Goal: Task Accomplishment & Management: Manage account settings

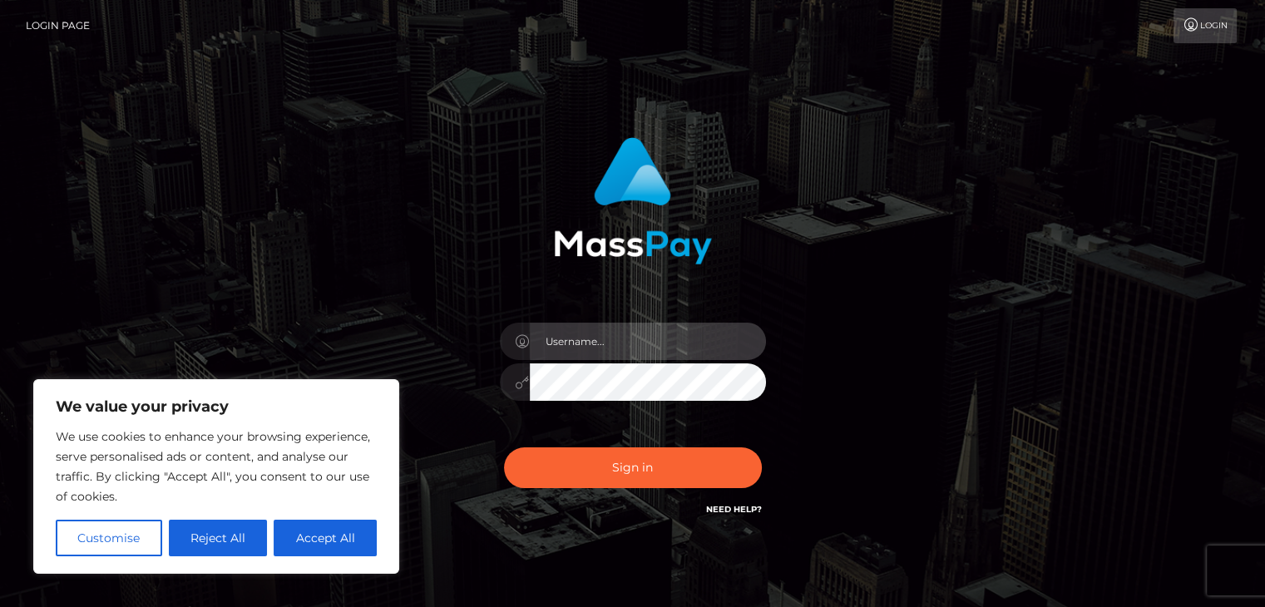
click at [624, 327] on input "text" at bounding box center [648, 341] width 236 height 37
type input "[EMAIL_ADDRESS][DOMAIN_NAME]"
click at [136, 540] on button "Customise" at bounding box center [109, 538] width 106 height 37
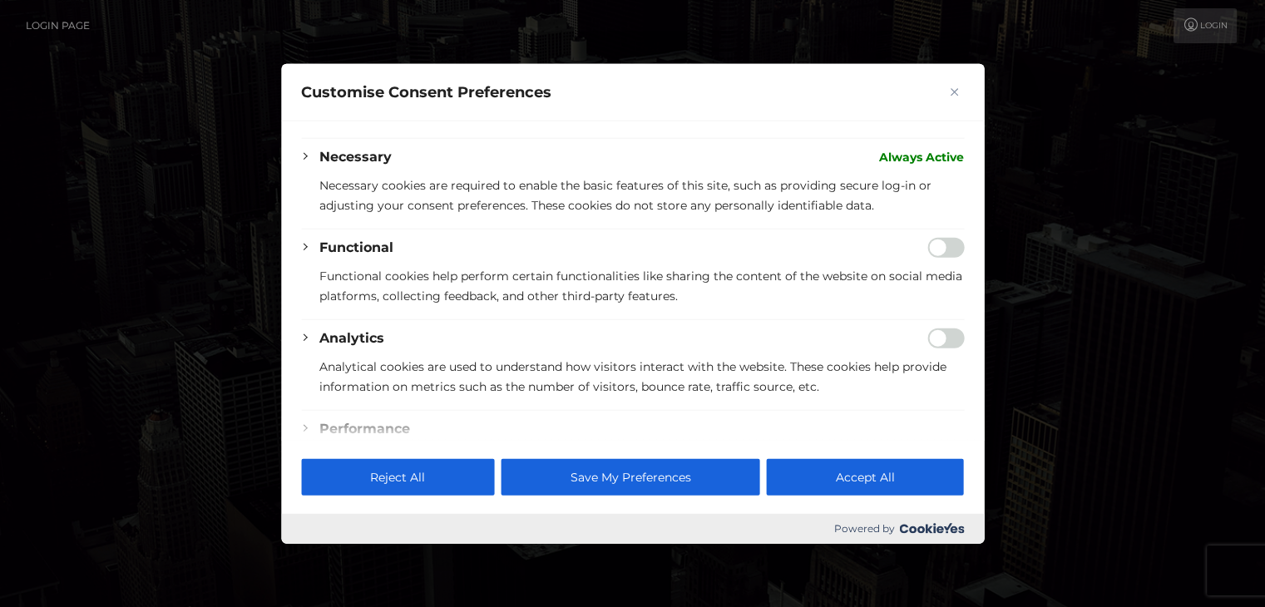
scroll to position [166, 0]
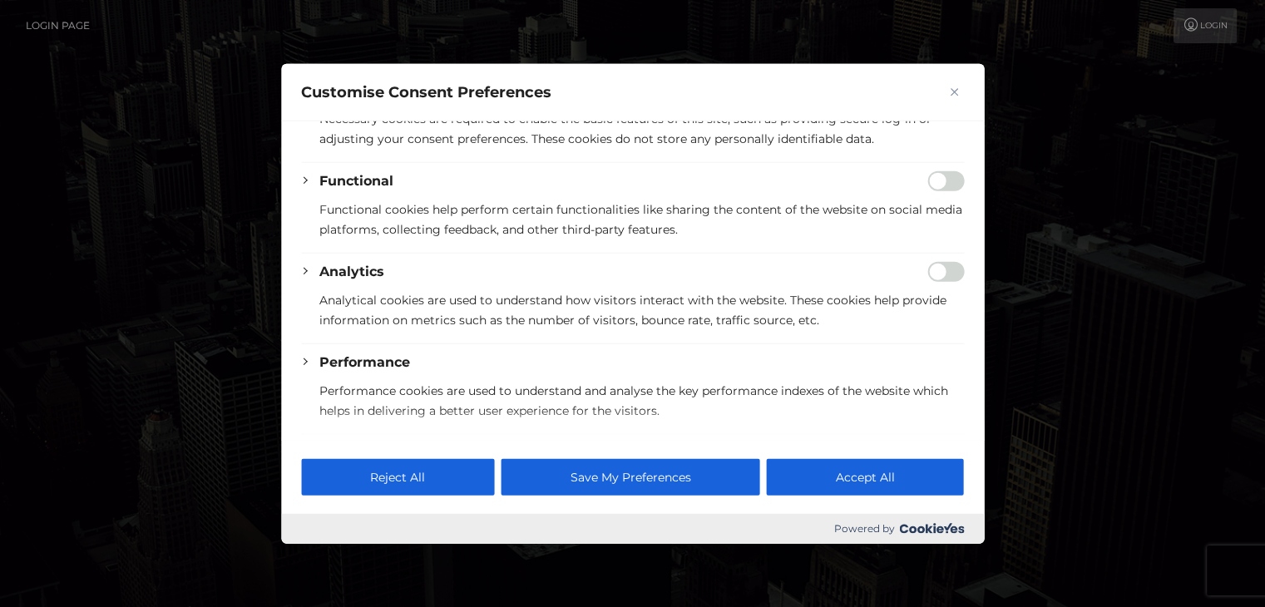
click at [938, 184] on input "Enable Functional" at bounding box center [945, 181] width 37 height 20
checkbox input "true"
click at [927, 270] on input "Enable Analytics" at bounding box center [945, 272] width 37 height 20
checkbox input "true"
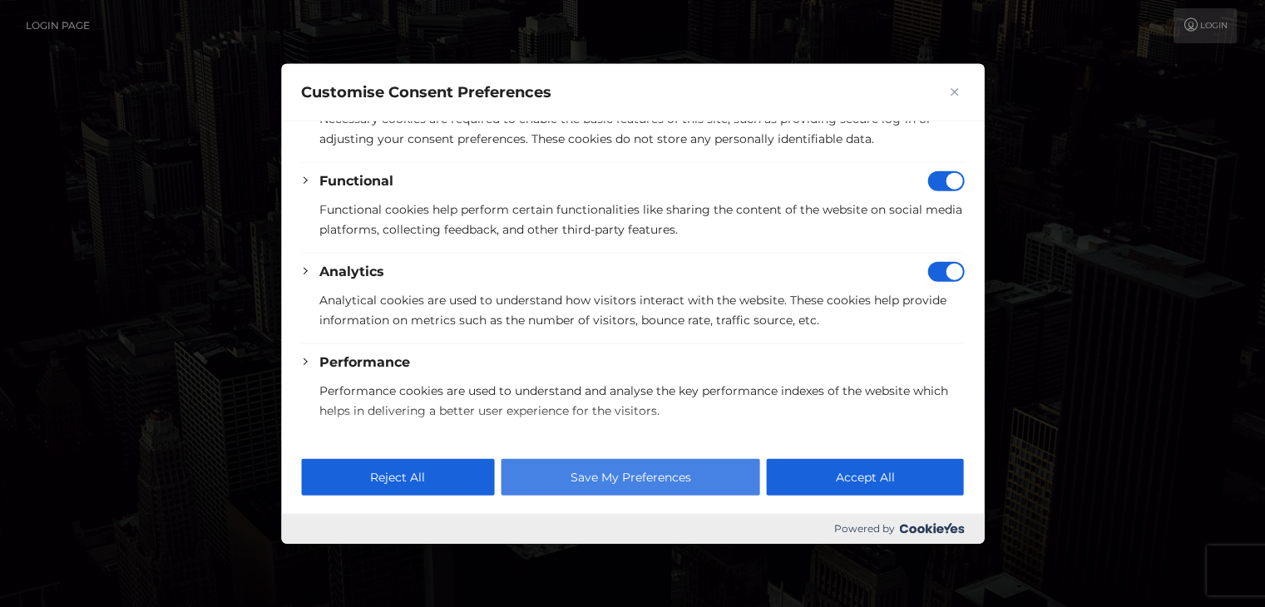
click at [641, 464] on button "Save My Preferences" at bounding box center [630, 476] width 259 height 37
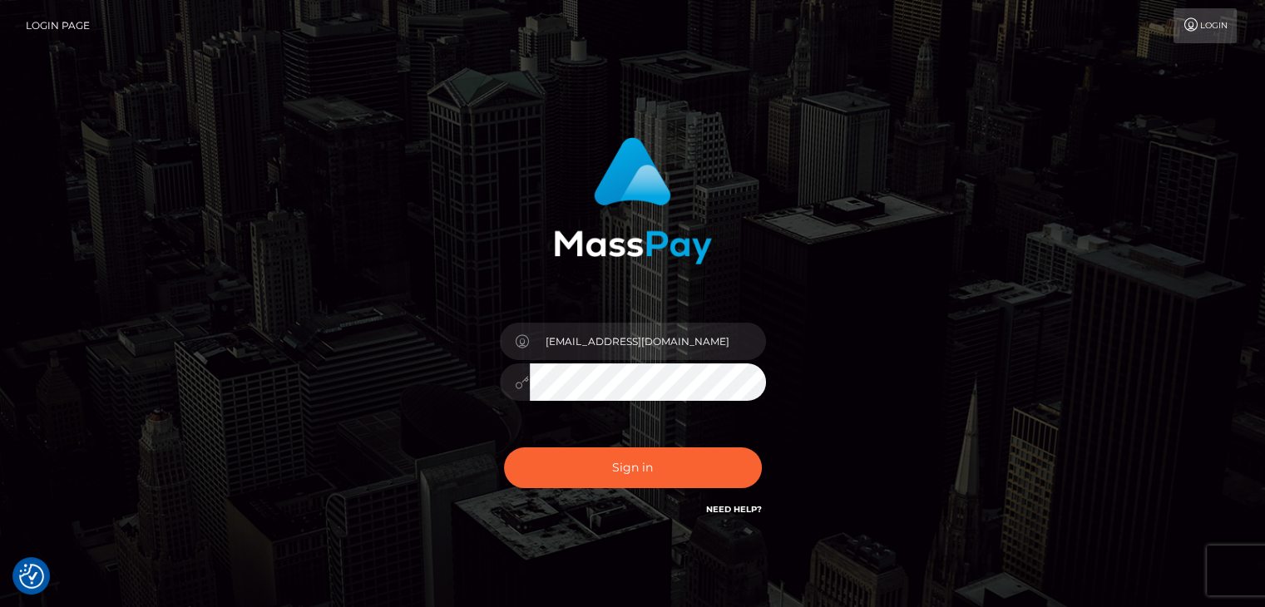
click at [504, 447] on button "Sign in" at bounding box center [633, 467] width 258 height 41
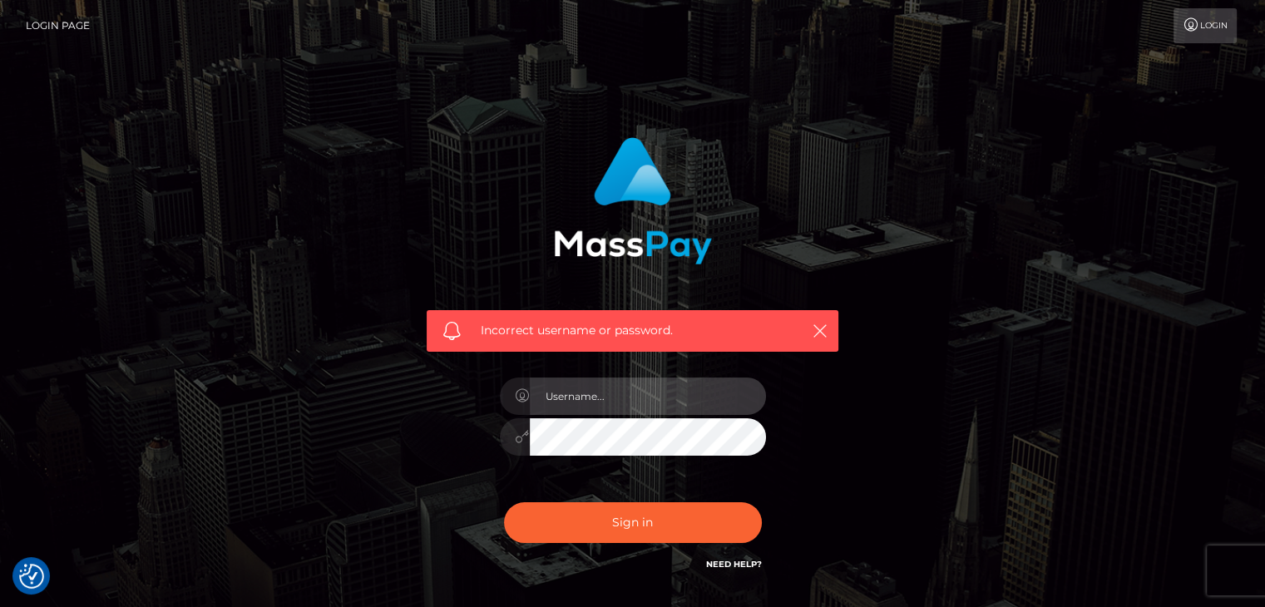
click at [615, 400] on input "text" at bounding box center [648, 396] width 236 height 37
type input "nadiairisxo@gmail.com"
click at [676, 405] on input "nadiairisxo@gmail.com" at bounding box center [648, 396] width 236 height 37
drag, startPoint x: 675, startPoint y: 404, endPoint x: 413, endPoint y: 397, distance: 262.9
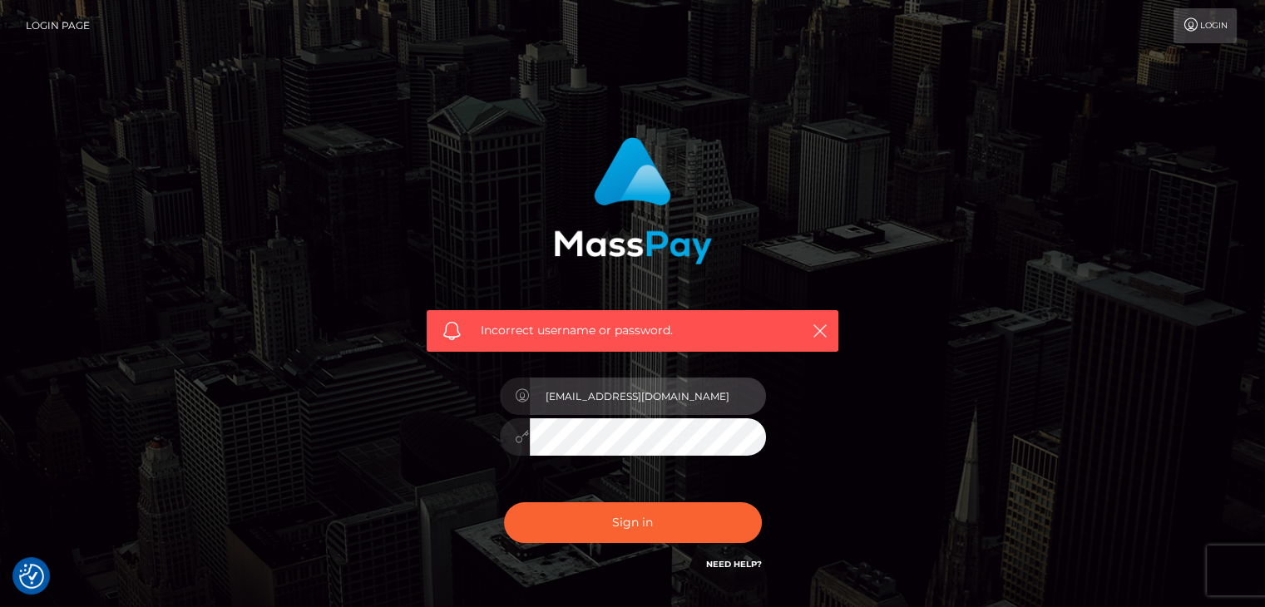
click at [414, 397] on div "Incorrect username or password. nadiairisxo@gmail.com" at bounding box center [632, 356] width 437 height 462
click at [589, 405] on input "text" at bounding box center [648, 396] width 236 height 37
type input "nadiairisxo"
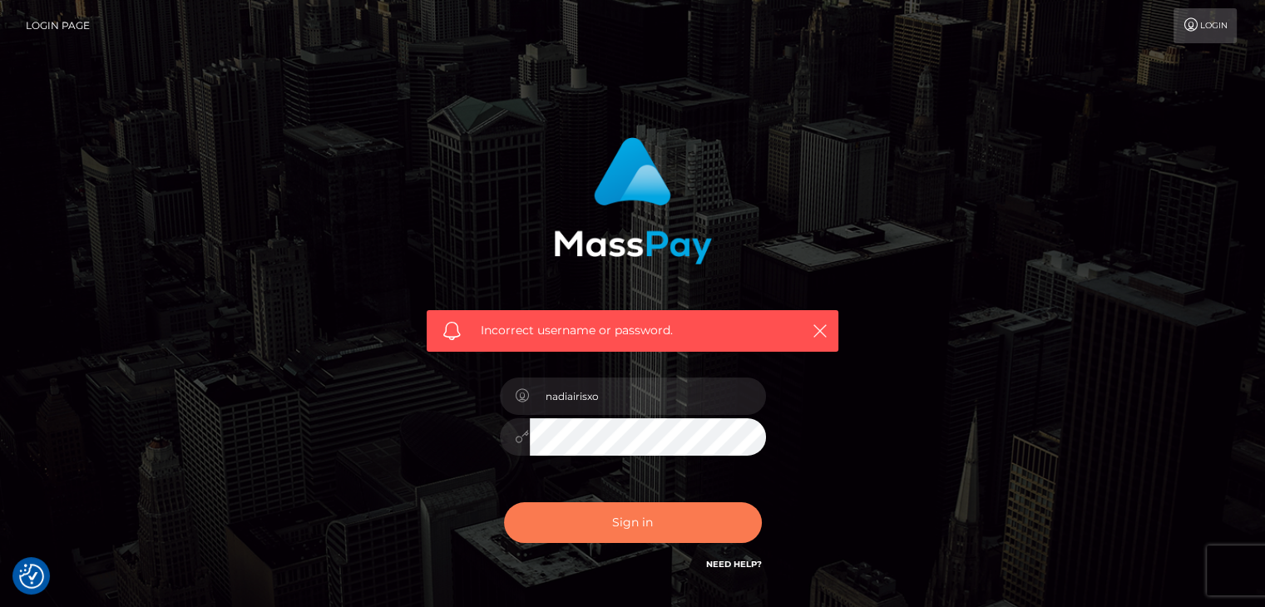
click at [635, 526] on button "Sign in" at bounding box center [633, 522] width 258 height 41
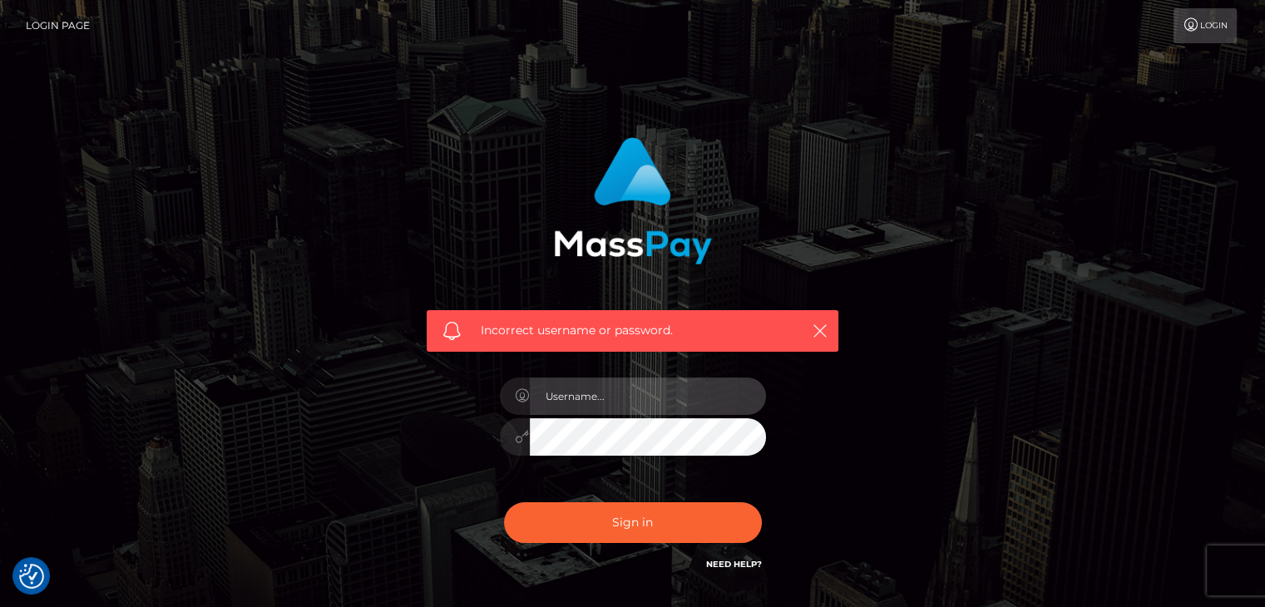
click at [586, 403] on input "text" at bounding box center [648, 396] width 236 height 37
type input "[EMAIL_ADDRESS][DOMAIN_NAME]"
click at [730, 561] on link "Need Help?" at bounding box center [734, 564] width 56 height 11
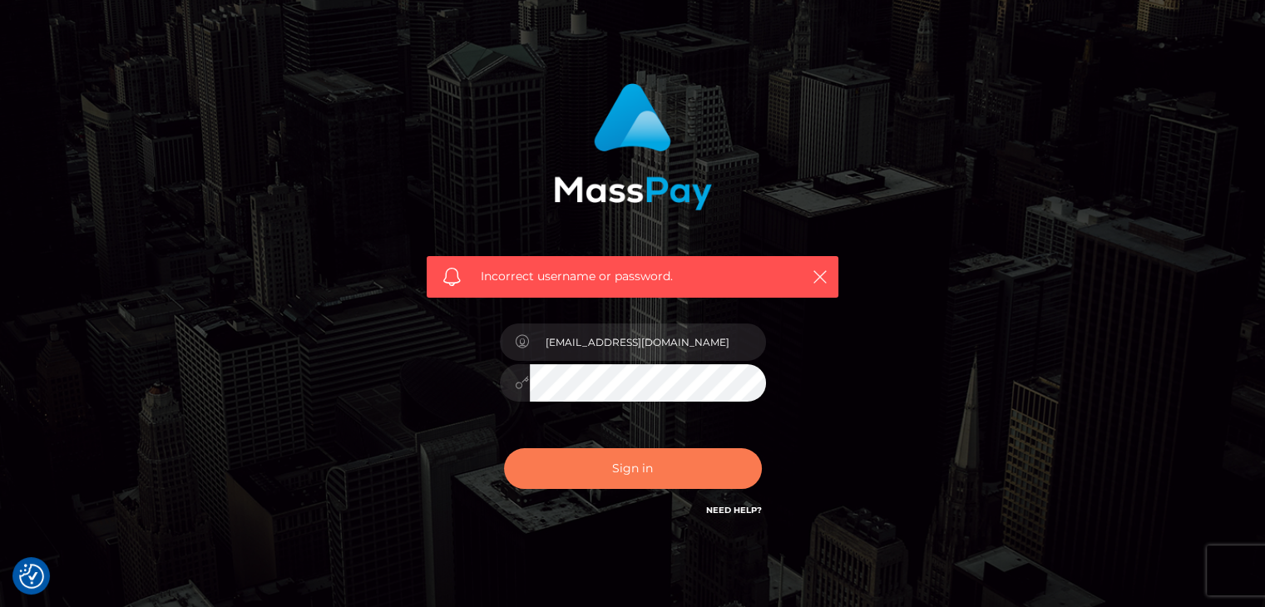
scroll to position [83, 0]
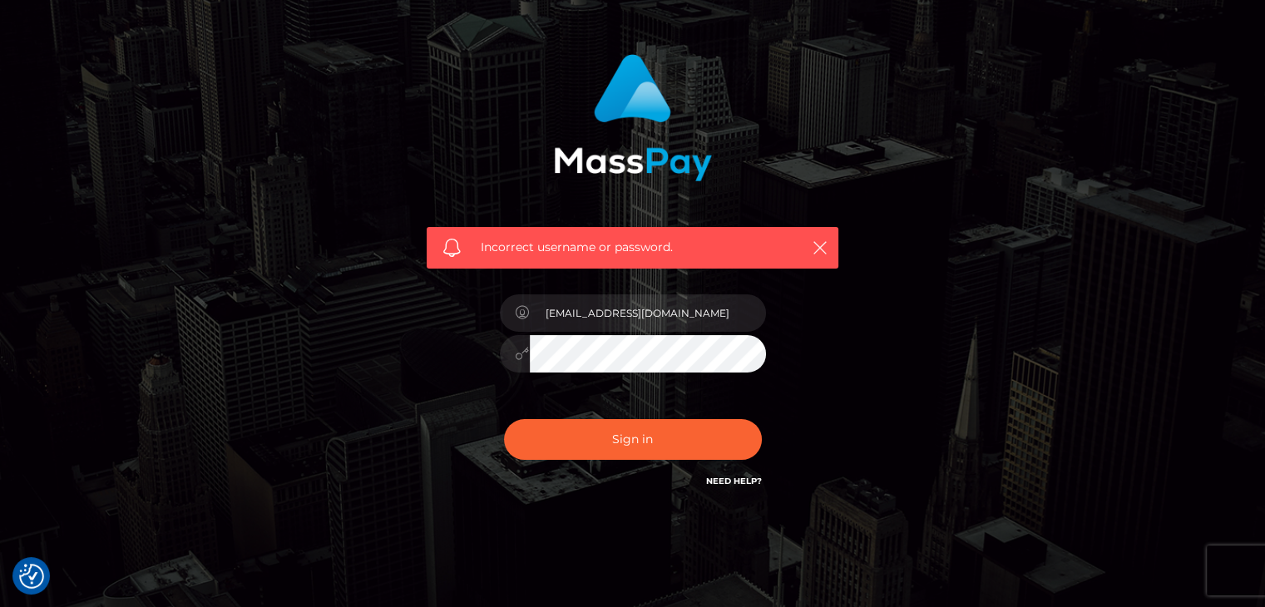
click at [735, 487] on div "Need Help?" at bounding box center [734, 483] width 56 height 21
click at [750, 476] on link "Need Help?" at bounding box center [734, 481] width 56 height 11
click at [1132, 284] on div "Incorrect username or password. nadiairisxo@gmail.com" at bounding box center [632, 281] width 1265 height 728
click at [733, 482] on link "Need Help?" at bounding box center [734, 481] width 56 height 11
click at [737, 480] on link "Need Help?" at bounding box center [734, 481] width 56 height 11
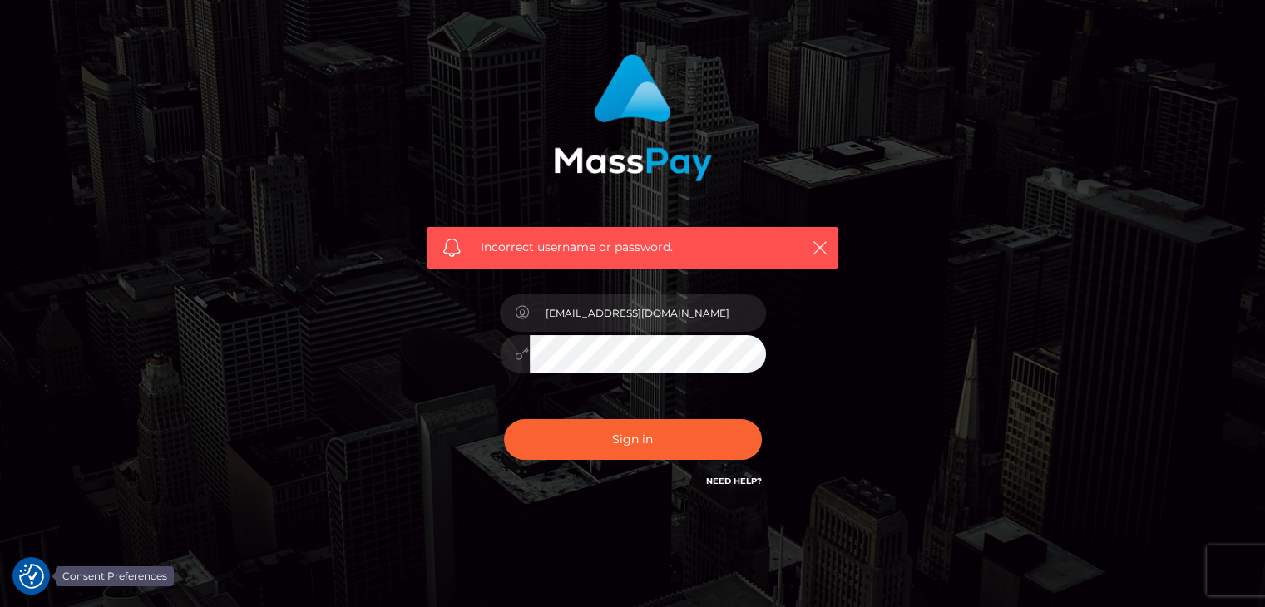
click at [44, 569] on div at bounding box center [30, 575] width 37 height 37
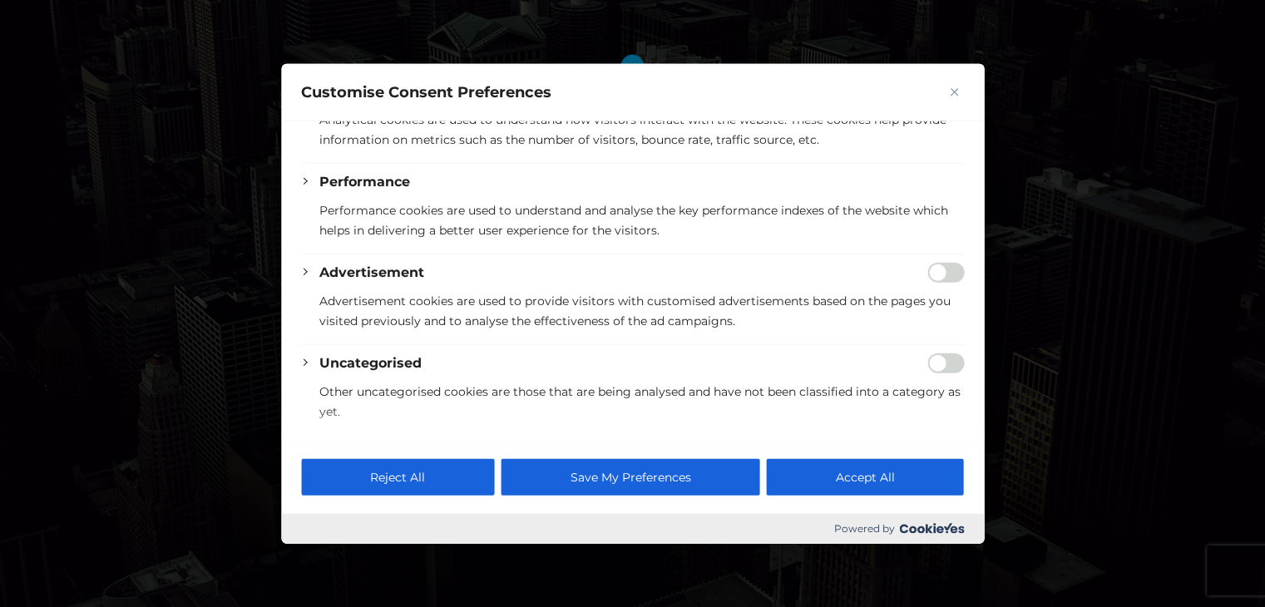
scroll to position [348, 0]
click at [944, 94] on button "Close" at bounding box center [954, 92] width 20 height 20
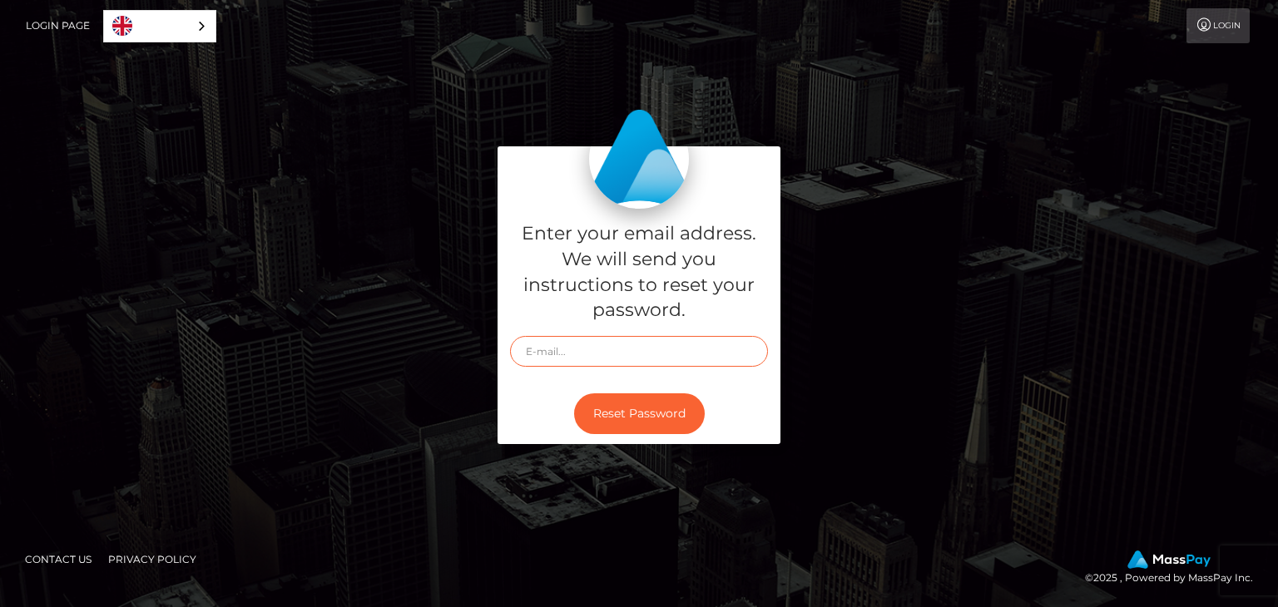
click at [573, 346] on input "text" at bounding box center [639, 351] width 258 height 31
type input "[EMAIL_ADDRESS][DOMAIN_NAME]"
click at [610, 415] on button "Reset Password" at bounding box center [639, 413] width 131 height 41
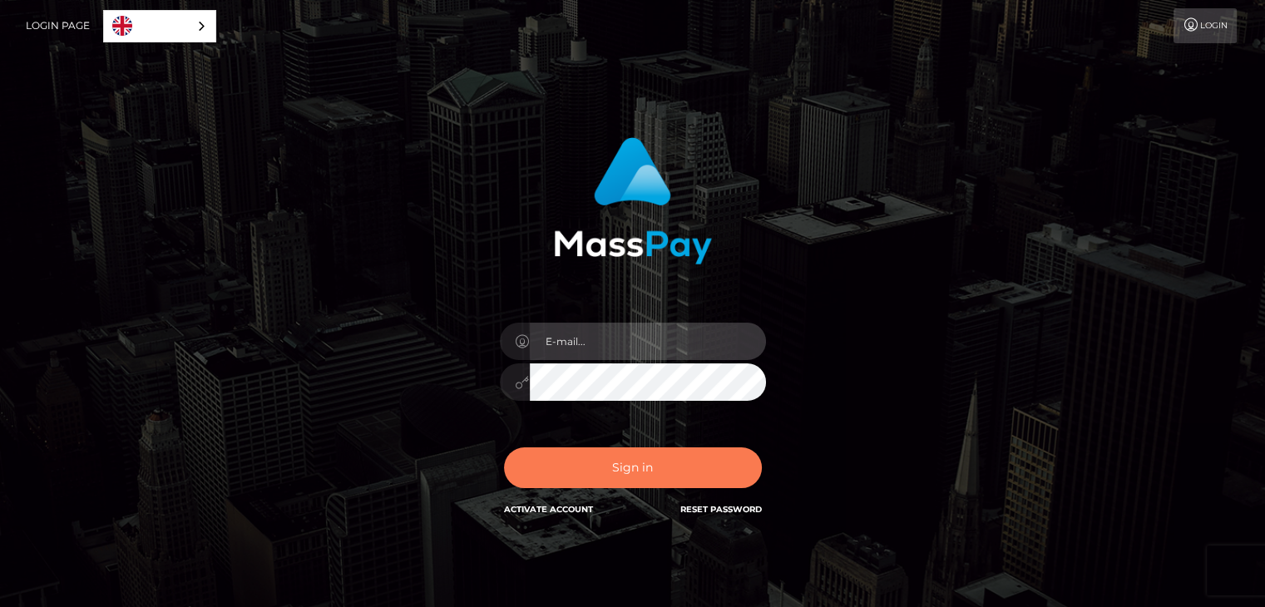
type input "[EMAIL_ADDRESS][DOMAIN_NAME]"
click at [613, 472] on button "Sign in" at bounding box center [633, 467] width 258 height 41
